Goal: Find specific page/section: Find specific page/section

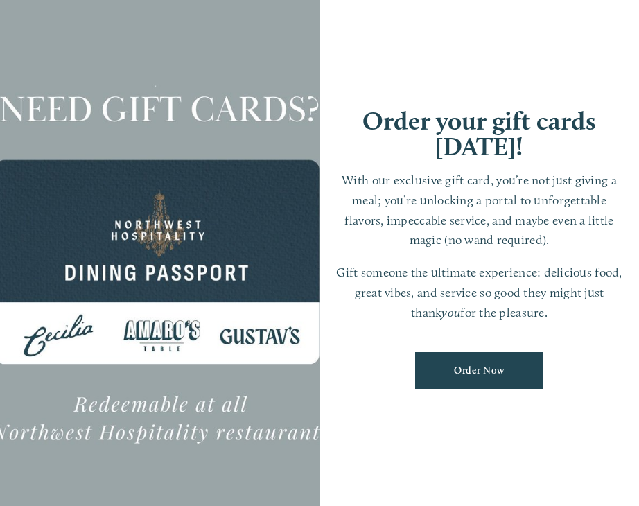
scroll to position [29, 0]
click at [169, 334] on div at bounding box center [160, 252] width 320 height 567
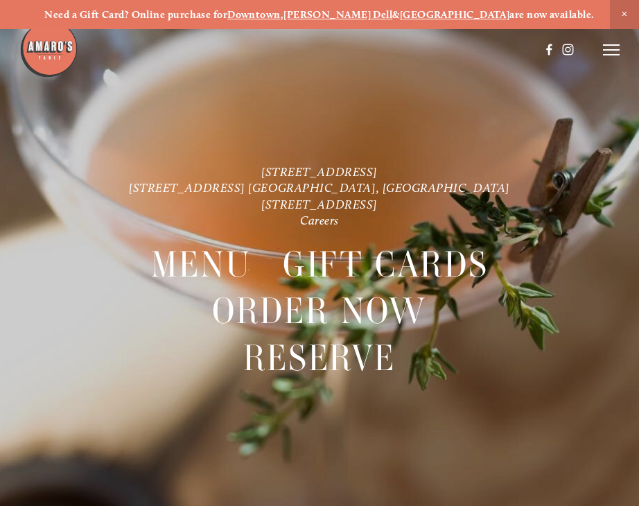
click at [612, 47] on icon at bounding box center [611, 50] width 17 height 12
click at [560, 48] on span "Careers" at bounding box center [562, 50] width 33 height 12
